Goal: Task Accomplishment & Management: Complete application form

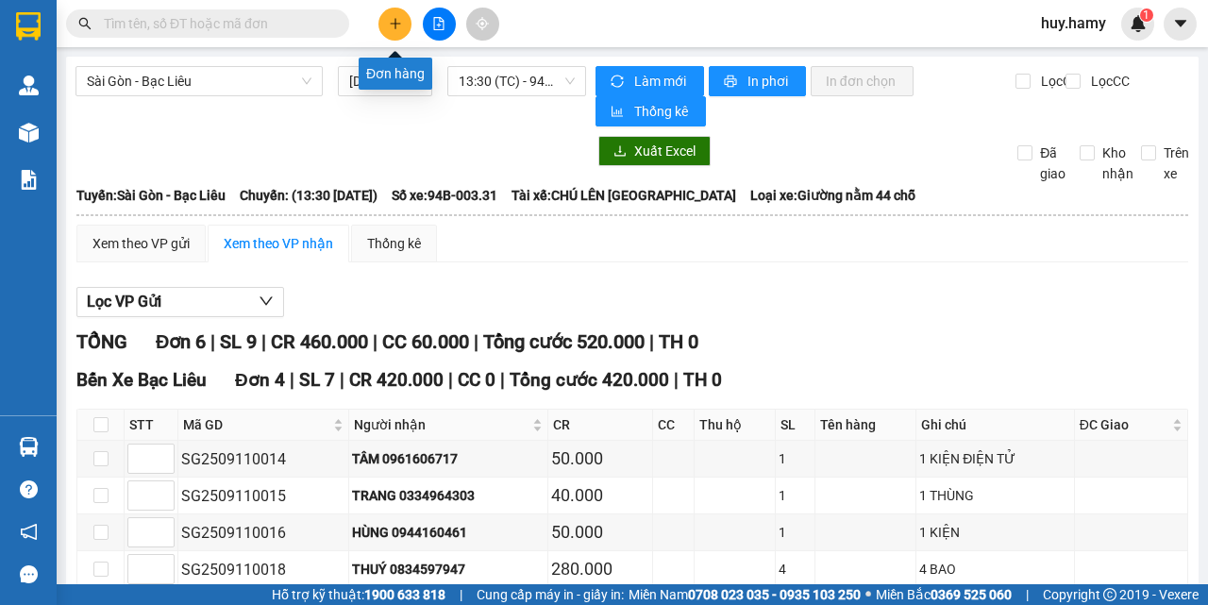
scroll to position [317, 0]
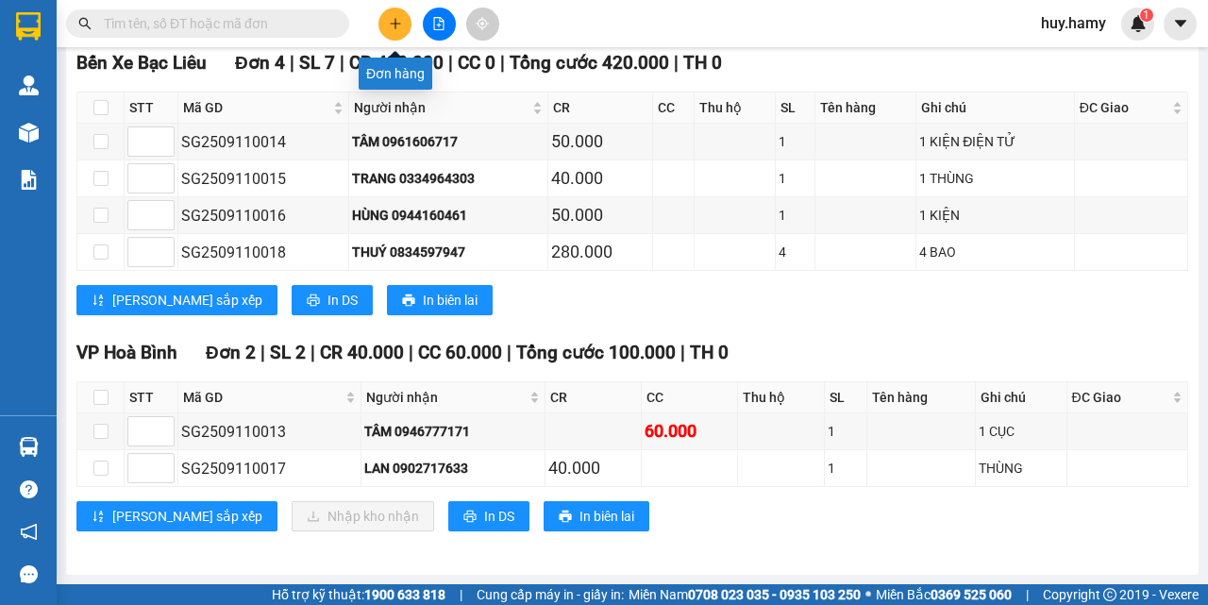
click at [404, 20] on button at bounding box center [394, 24] width 33 height 33
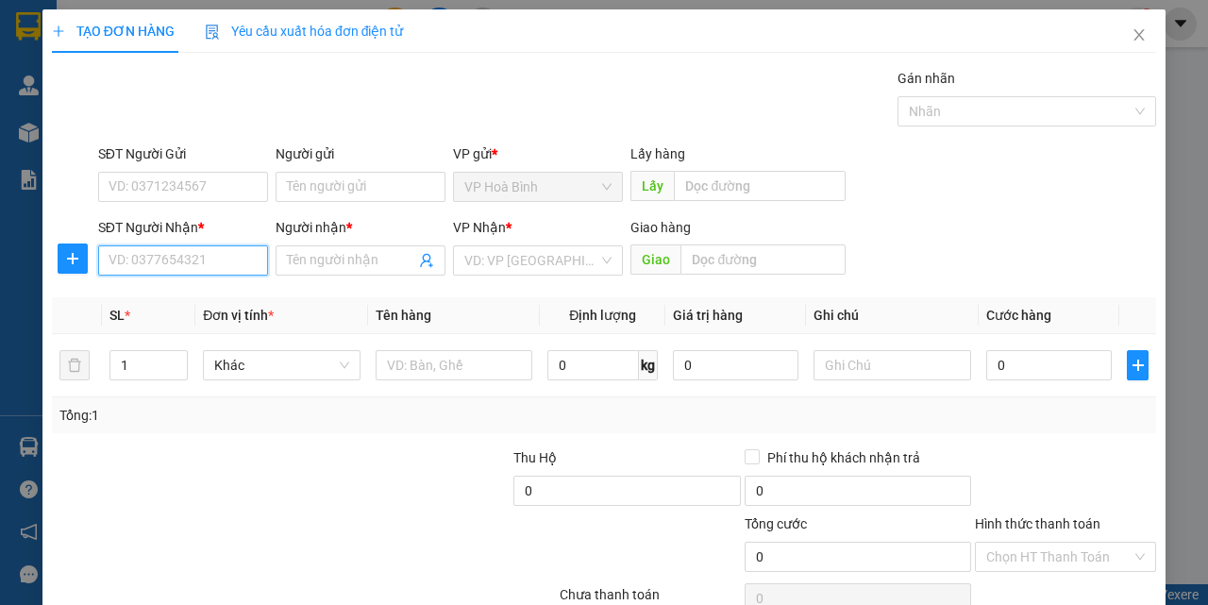
click at [197, 269] on input "SĐT Người Nhận *" at bounding box center [183, 260] width 170 height 30
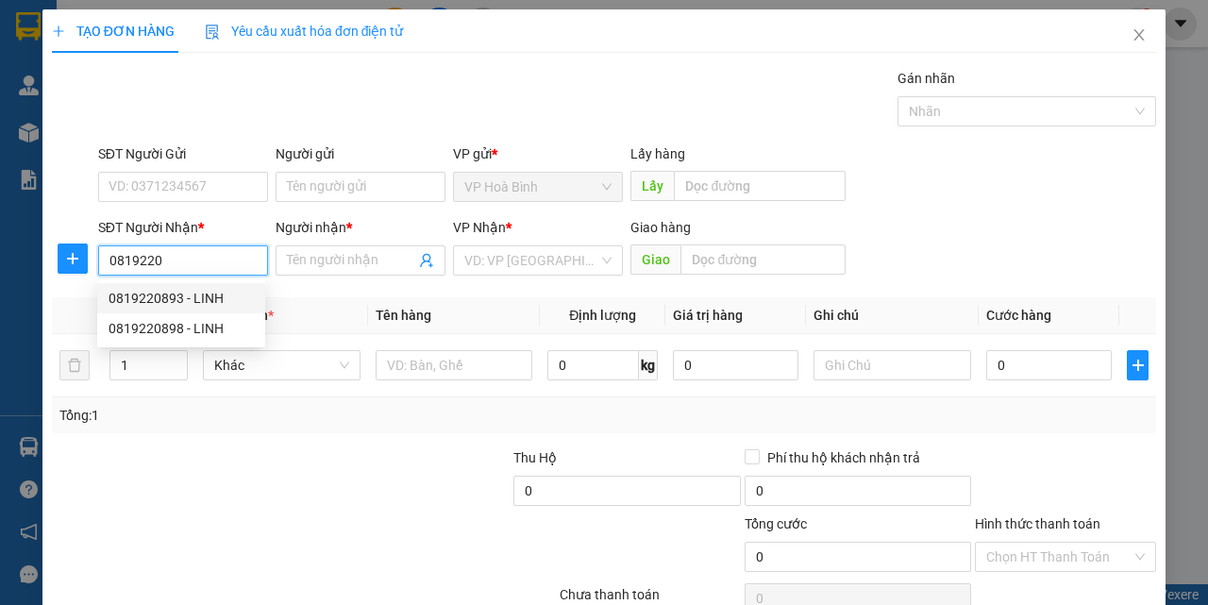
click at [181, 297] on div "0819220893 - LINH" at bounding box center [181, 298] width 145 height 21
type input "0819220893"
type input "LINH"
type input "40.000"
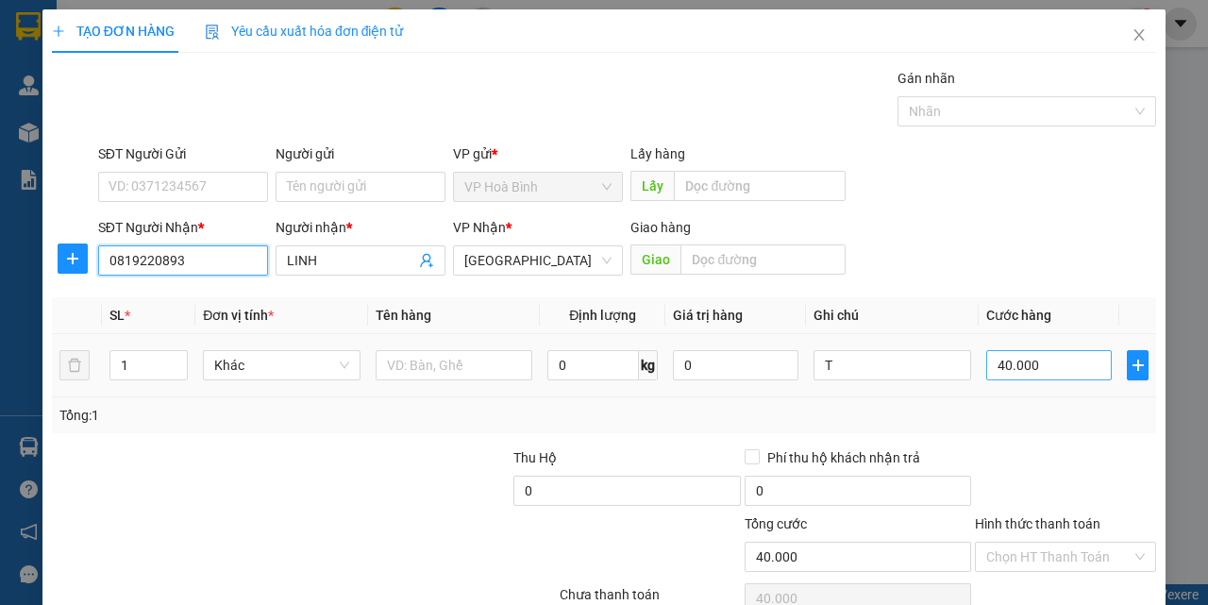
type input "0819220893"
click at [1064, 361] on input "40.000" at bounding box center [1049, 365] width 126 height 30
type input "5"
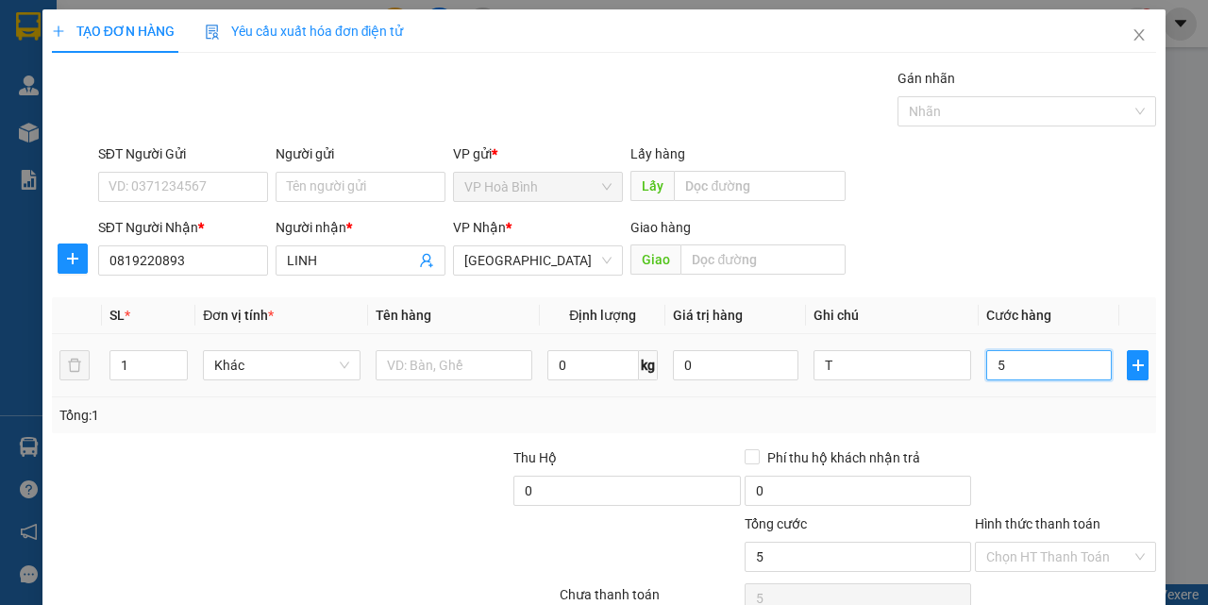
type input "50"
type input "500"
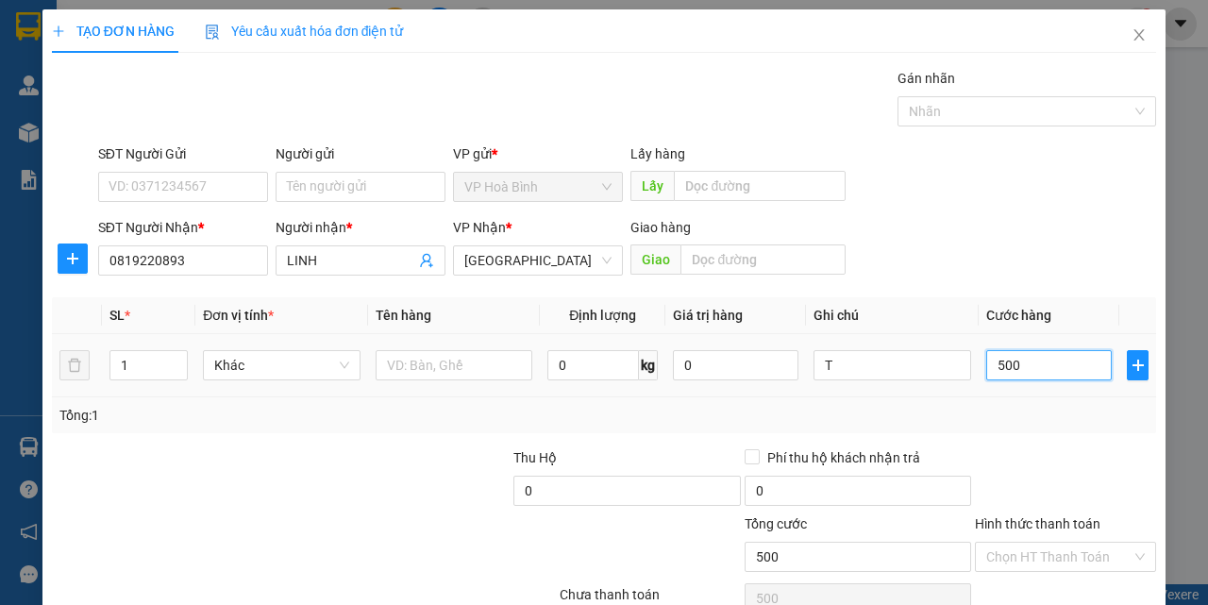
type input "5.000"
type input "50.000"
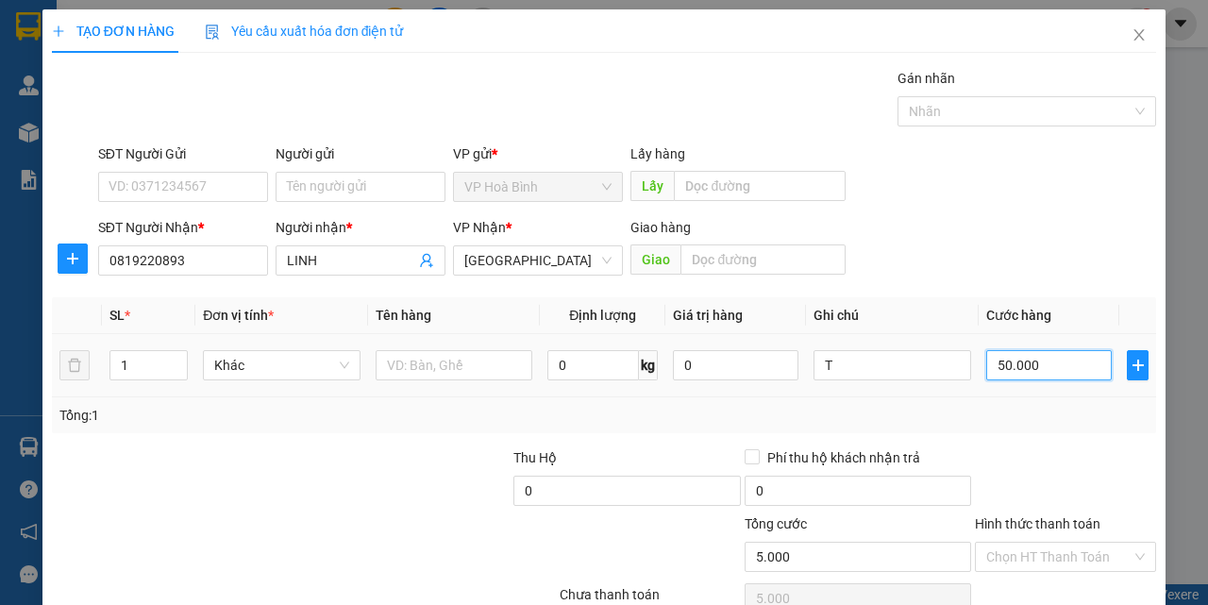
type input "50.000"
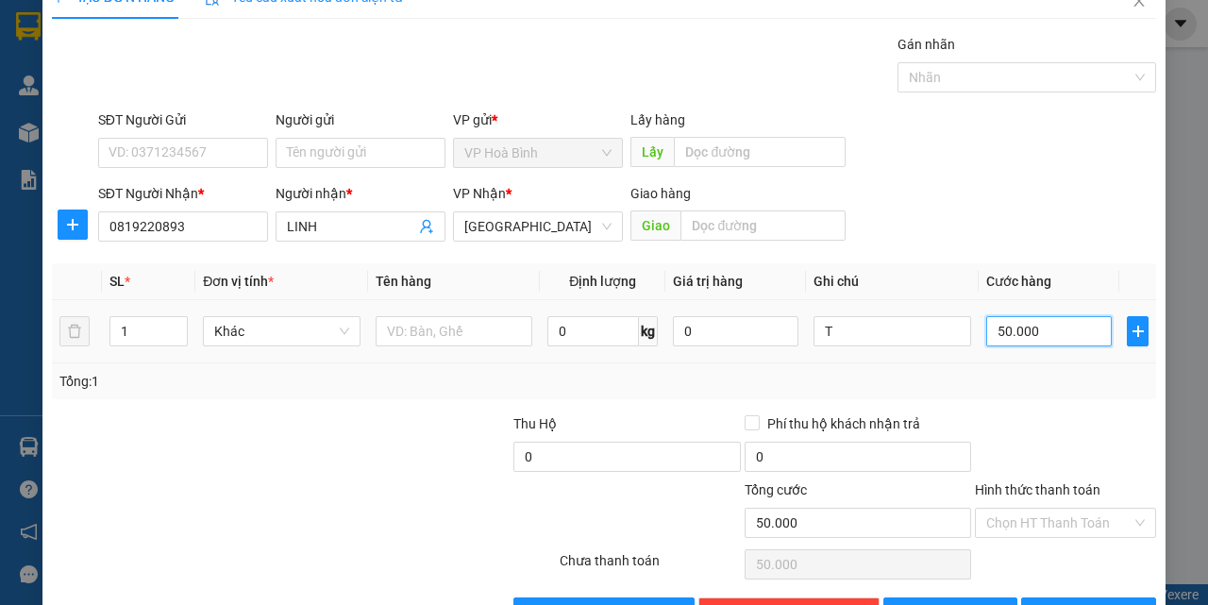
scroll to position [93, 0]
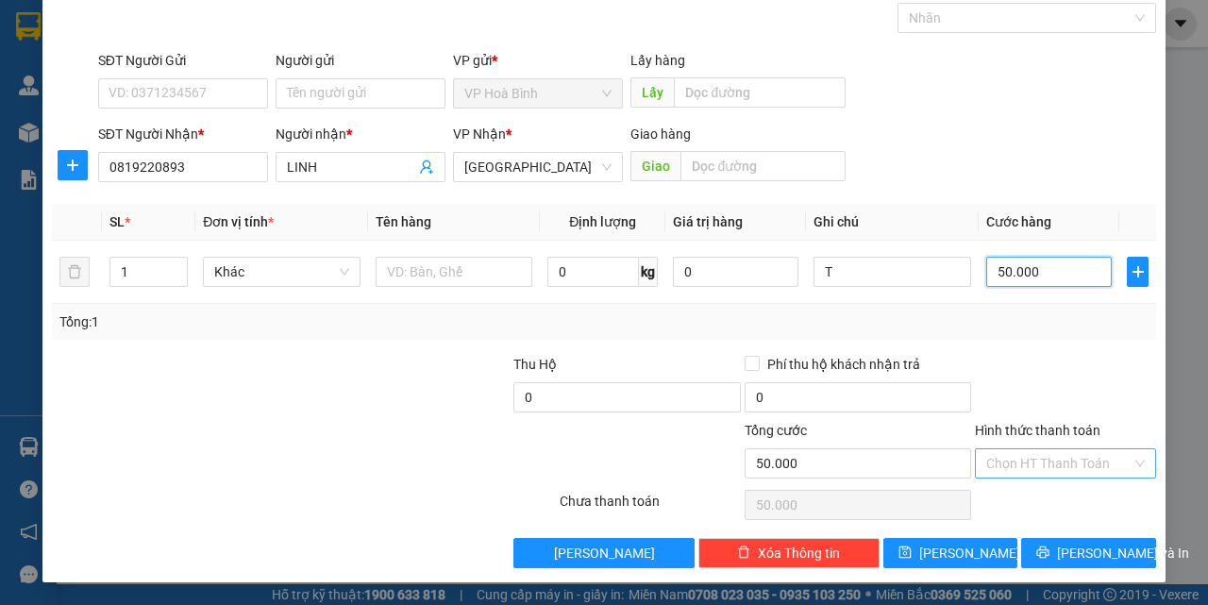
type input "50.000"
click at [1035, 468] on input "Hình thức thanh toán" at bounding box center [1058, 463] width 145 height 28
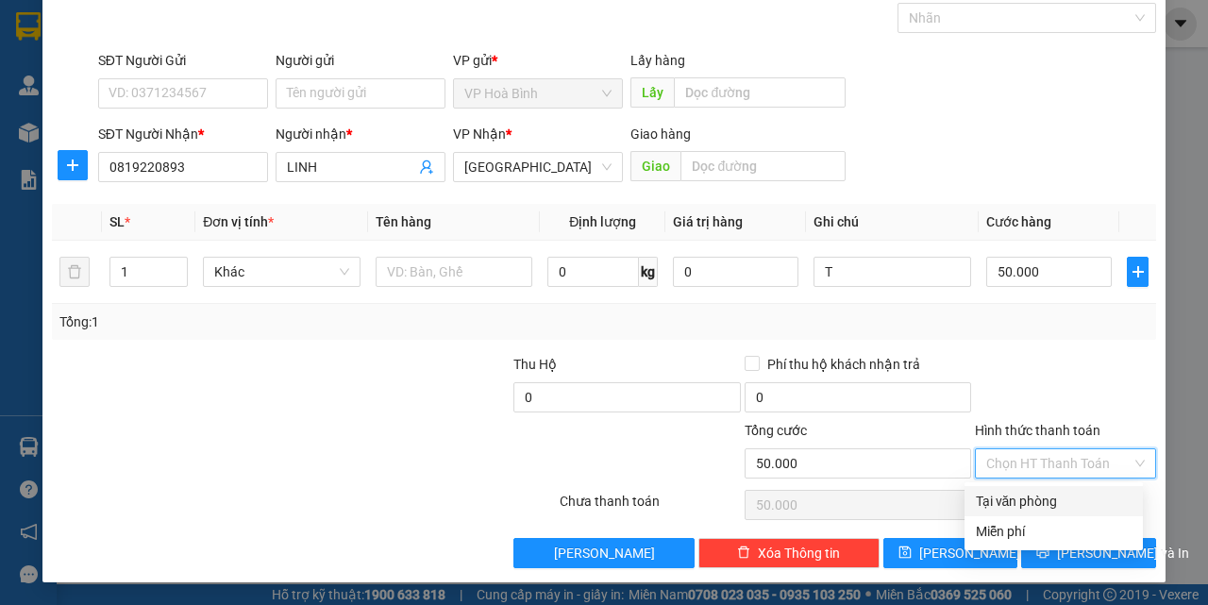
click at [1042, 496] on div "Tại văn phòng" at bounding box center [1054, 501] width 156 height 21
type input "0"
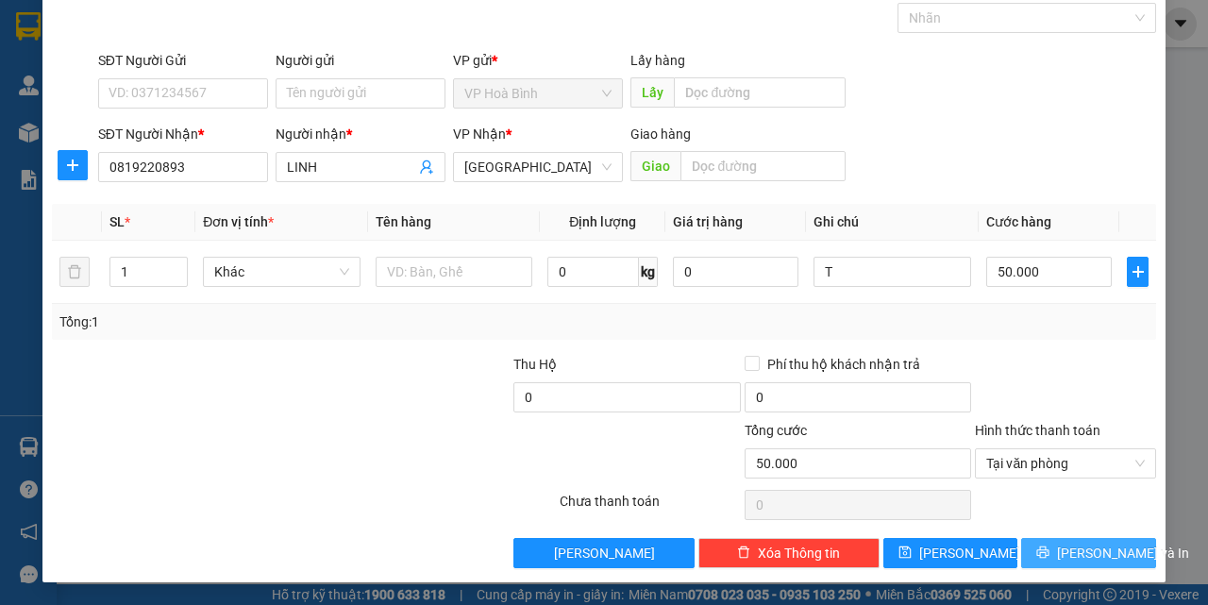
click at [1059, 551] on button "[PERSON_NAME] và In" at bounding box center [1088, 553] width 135 height 30
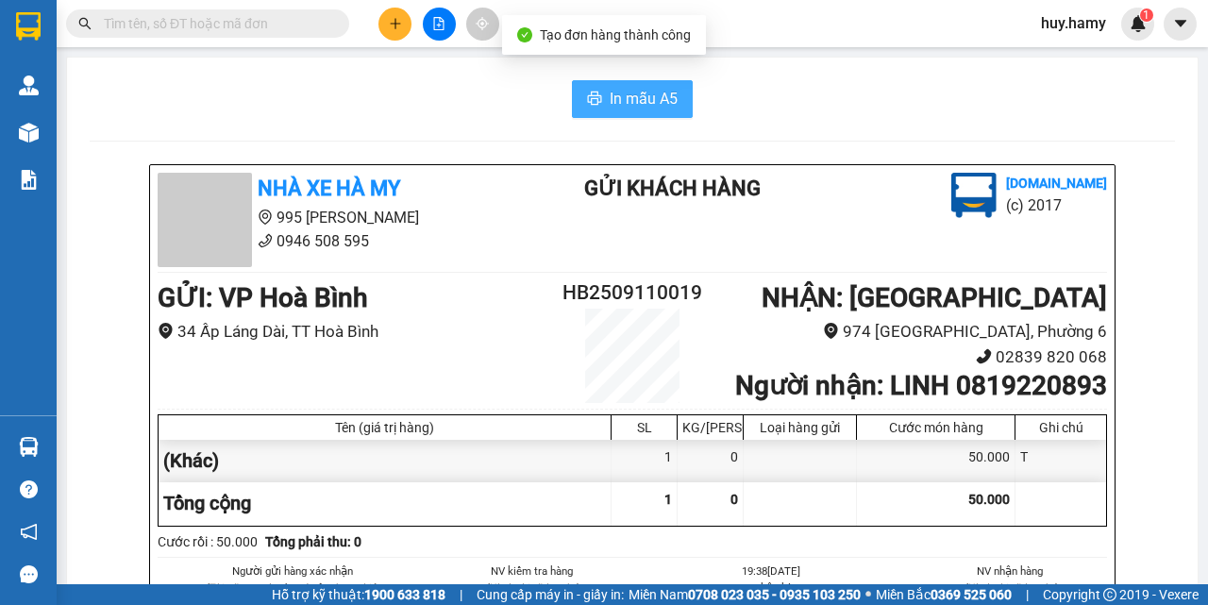
click at [620, 84] on button "In mẫu A5" at bounding box center [632, 99] width 121 height 38
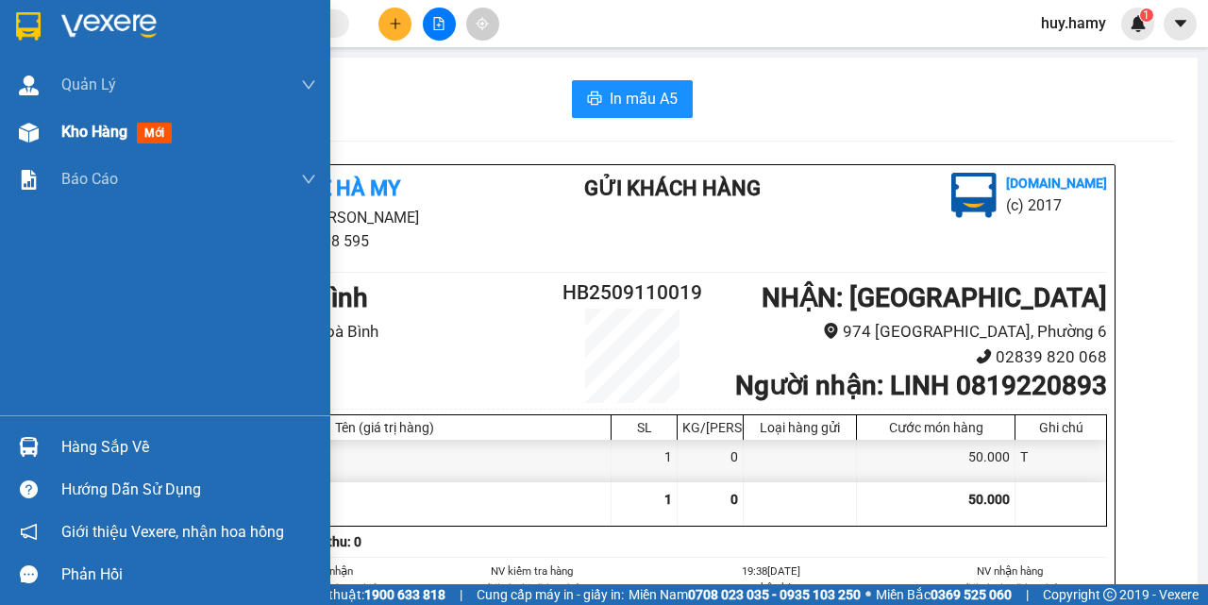
click at [75, 139] on span "Kho hàng" at bounding box center [94, 132] width 66 height 18
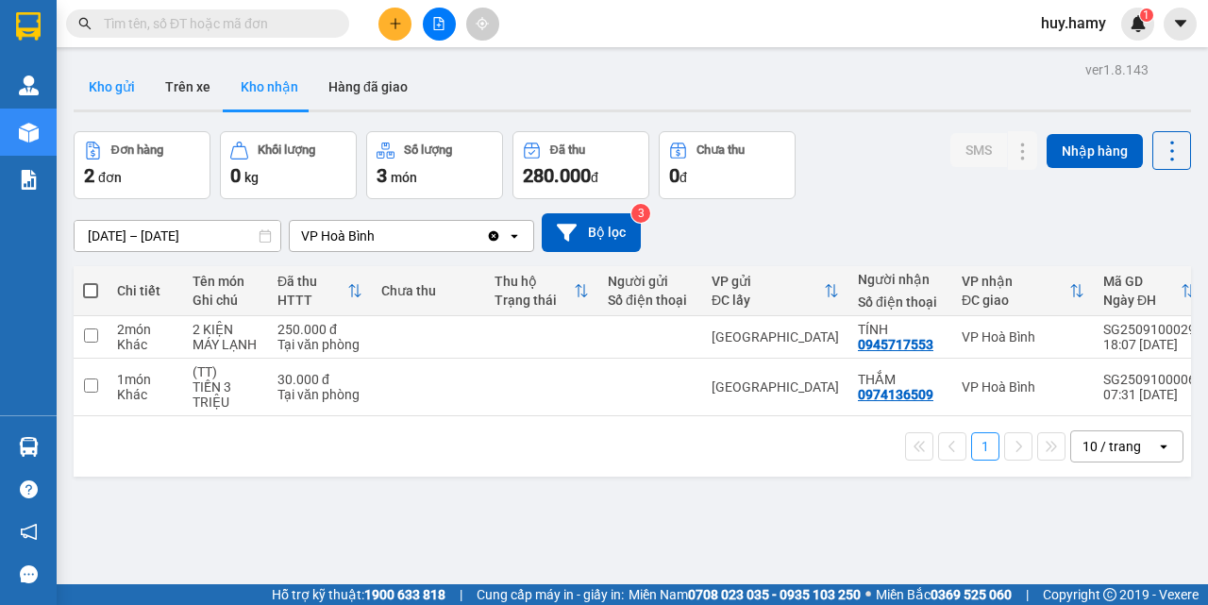
click at [96, 83] on button "Kho gửi" at bounding box center [112, 86] width 76 height 45
